Goal: Task Accomplishment & Management: Use online tool/utility

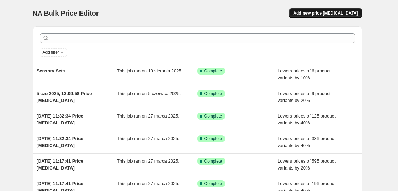
click at [316, 13] on span "Add new price [MEDICAL_DATA]" at bounding box center [325, 13] width 64 height 6
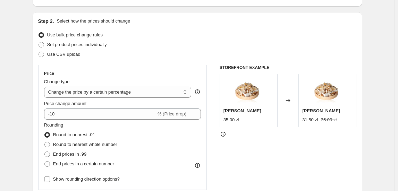
scroll to position [94, 0]
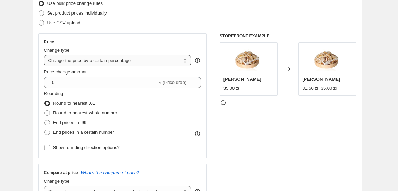
click at [129, 65] on select "Change the price to a certain amount Change the price by a certain amount Chang…" at bounding box center [117, 60] width 147 height 11
select select "to"
click at [45, 55] on select "Change the price to a certain amount Change the price by a certain amount Chang…" at bounding box center [117, 60] width 147 height 11
type input "80.00"
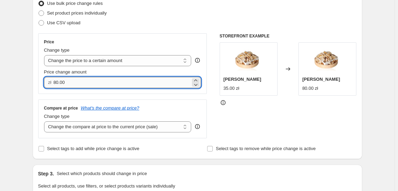
click at [120, 83] on input "80.00" at bounding box center [121, 82] width 137 height 11
click at [119, 83] on input "80.00" at bounding box center [121, 82] width 137 height 11
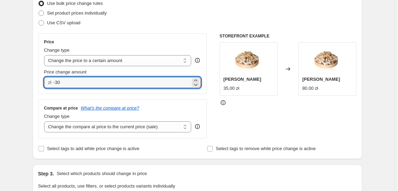
type input "0.00"
click at [204, 11] on div "Set product prices individually" at bounding box center [197, 13] width 318 height 10
click at [153, 82] on input "0.00" at bounding box center [121, 82] width 137 height 11
click at [98, 83] on input "0.00" at bounding box center [121, 82] width 137 height 11
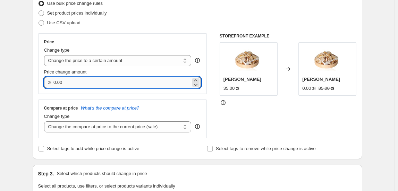
click at [98, 83] on input "0.00" at bounding box center [121, 82] width 137 height 11
click at [139, 33] on div "Price Change type Change the price to a certain amount Change the price by a ce…" at bounding box center [122, 63] width 169 height 61
click at [116, 83] on input "0.00" at bounding box center [121, 82] width 137 height 11
type input "0"
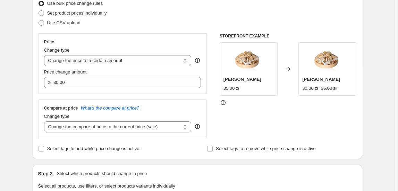
click at [176, 19] on div "Use CSV upload" at bounding box center [197, 23] width 318 height 10
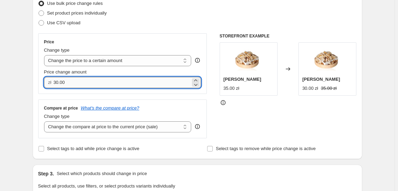
click at [104, 80] on input "30.00" at bounding box center [121, 82] width 137 height 11
type input "120.00"
click at [159, 93] on div "Price Change type Change the price to a certain amount Change the price by a ce…" at bounding box center [122, 63] width 169 height 61
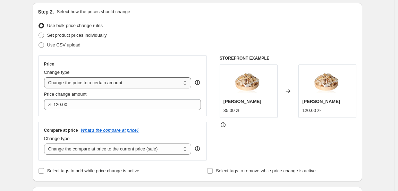
scroll to position [63, 0]
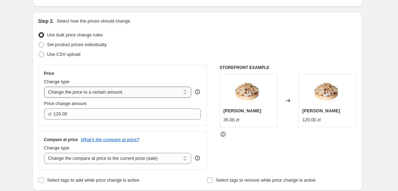
click at [128, 93] on select "Change the price to a certain amount Change the price by a certain amount Chang…" at bounding box center [117, 92] width 147 height 11
click at [138, 75] on div "Price" at bounding box center [122, 74] width 157 height 6
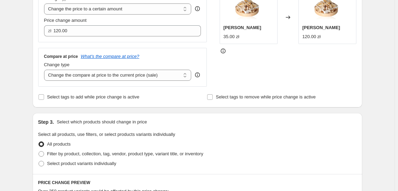
scroll to position [157, 0]
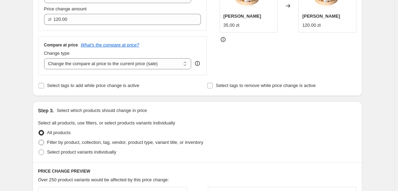
click at [67, 141] on span "Filter by product, collection, tag, vendor, product type, variant title, or inv…" at bounding box center [125, 142] width 156 height 5
click at [39, 140] on input "Filter by product, collection, tag, vendor, product type, variant title, or inv…" at bounding box center [38, 140] width 0 height 0
radio input "true"
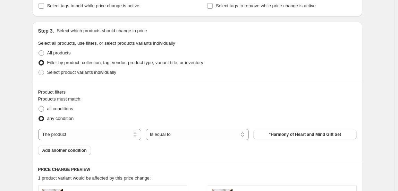
scroll to position [252, 0]
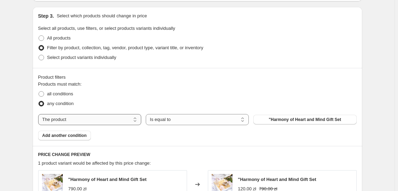
click at [126, 121] on select "The product The product's collection The product's tag The product's vendor The…" at bounding box center [89, 119] width 103 height 11
select select "collection"
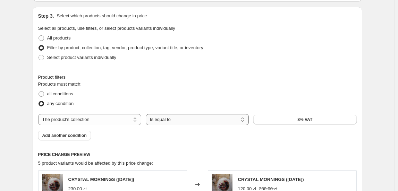
click at [209, 117] on select "Is equal to Is not equal to" at bounding box center [197, 119] width 103 height 11
drag, startPoint x: 276, startPoint y: 111, endPoint x: 269, endPoint y: 109, distance: 7.5
click at [272, 109] on div "Products must match: all conditions any condition The product The product's col…" at bounding box center [197, 111] width 318 height 60
click at [267, 118] on button "8% VAT" at bounding box center [304, 120] width 103 height 10
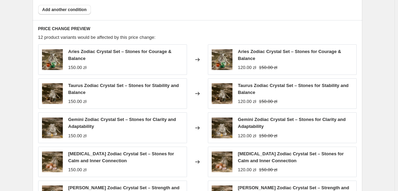
scroll to position [473, 0]
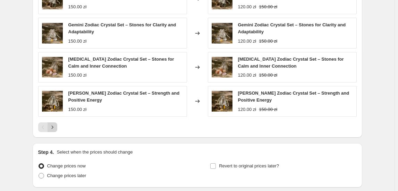
click at [56, 124] on icon "Next" at bounding box center [52, 127] width 7 height 7
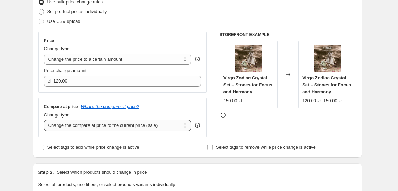
scroll to position [94, 0]
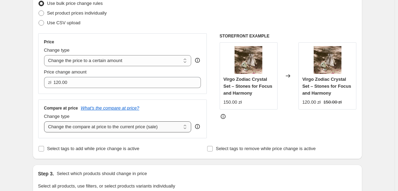
click at [147, 124] on select "Change the compare at price to the current price (sale) Change the compare at p…" at bounding box center [117, 126] width 147 height 11
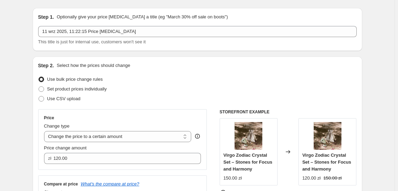
scroll to position [0, 0]
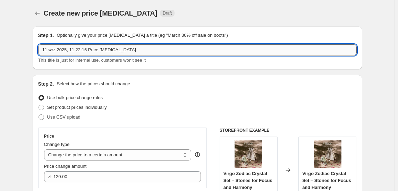
click at [143, 52] on input "11 wrz 2025, 11:22:15 Price change job" at bounding box center [197, 49] width 318 height 11
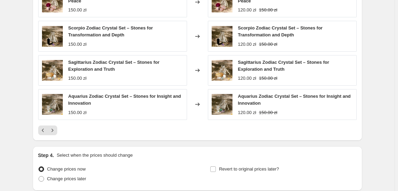
scroll to position [525, 0]
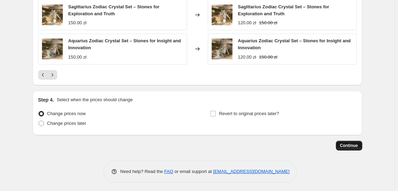
click at [351, 146] on span "Continue" at bounding box center [349, 146] width 18 height 6
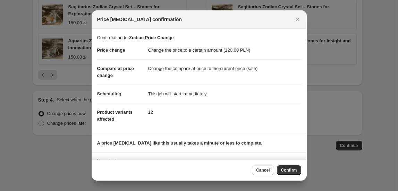
scroll to position [36, 0]
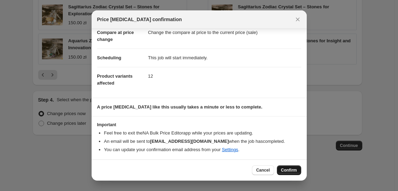
click at [289, 171] on span "Confirm" at bounding box center [289, 170] width 16 height 6
type input "Zodiac Price Change"
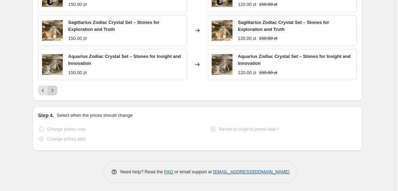
click at [52, 88] on icon "Next" at bounding box center [52, 90] width 7 height 7
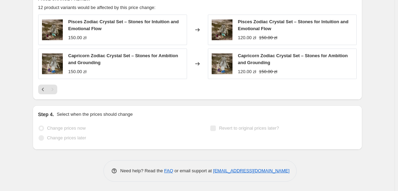
scroll to position [395, 0]
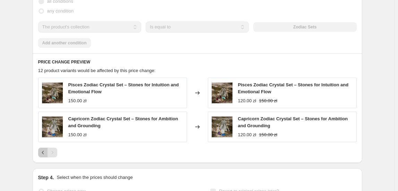
click at [43, 148] on button "Previous" at bounding box center [43, 153] width 10 height 10
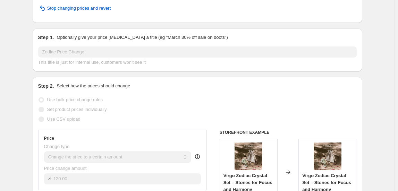
scroll to position [0, 0]
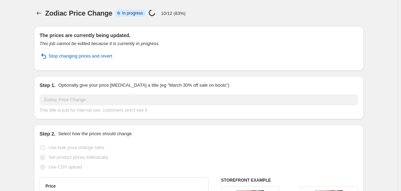
select select "collection"
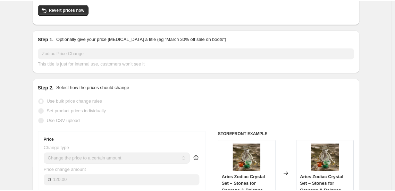
scroll to position [31, 0]
